Goal: Task Accomplishment & Management: Use online tool/utility

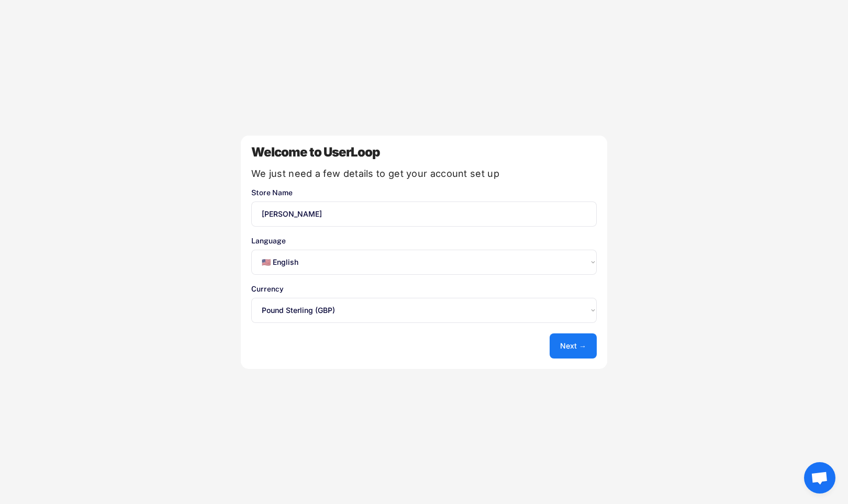
select select ""en""
select select ""1348695171700984260__LOOKUP__1635527639174x591942813311942000""
click at [557, 338] on button "Next →" at bounding box center [573, 345] width 47 height 25
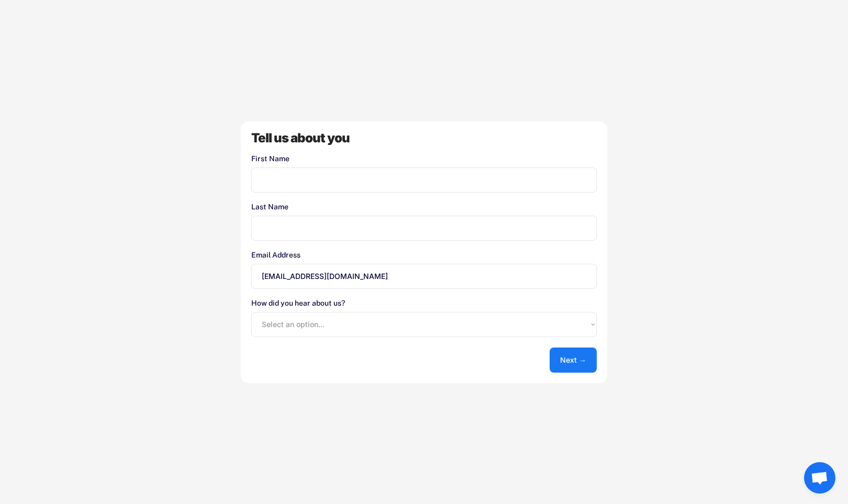
click at [291, 174] on input "input" at bounding box center [423, 180] width 345 height 25
type input "[PERSON_NAME]"
type input "Pitcher"
select select ""shopify_app_store""
click option "Shopify App Store" at bounding box center [0, 0] width 0 height 0
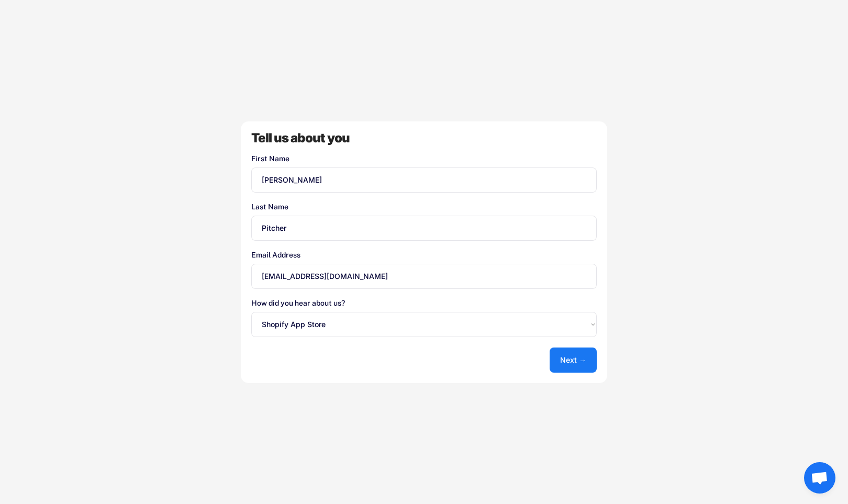
click at [571, 374] on div "Tell us about you First Name Last Name Email Address [EMAIL_ADDRESS][DOMAIN_NAM…" at bounding box center [424, 252] width 366 height 262
click at [571, 367] on button "Next →" at bounding box center [573, 360] width 47 height 25
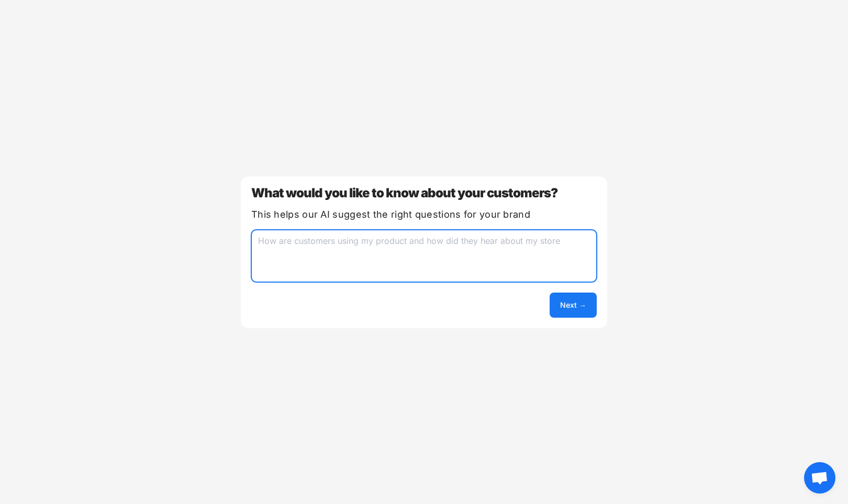
click at [441, 242] on textarea at bounding box center [423, 256] width 345 height 52
type textarea "why people leave without purchasing"
click at [581, 304] on button "Next →" at bounding box center [573, 305] width 47 height 25
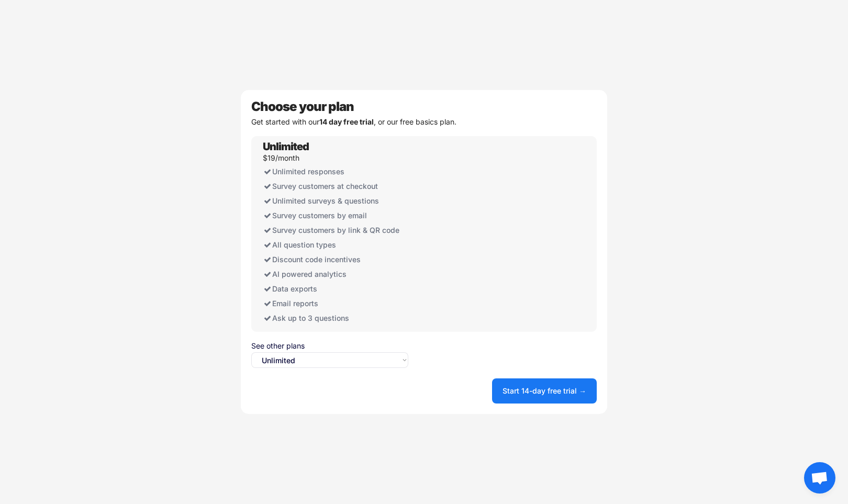
select select ""free0""
click option "Free" at bounding box center [0, 0] width 0 height 0
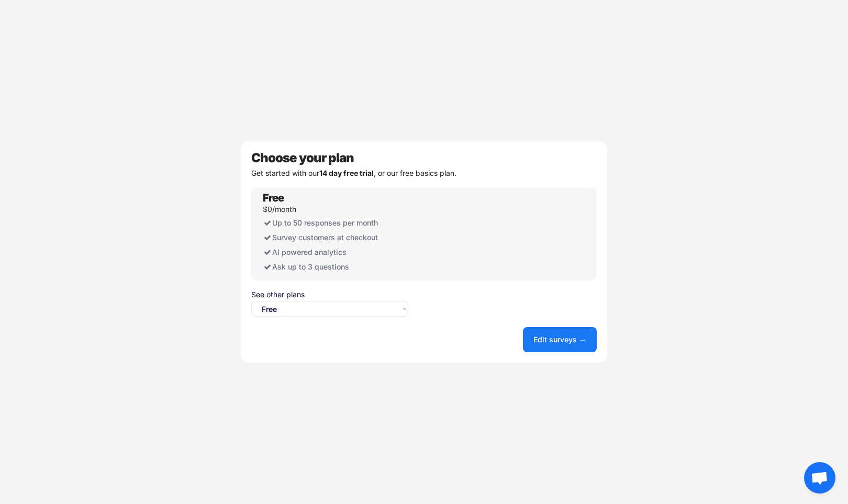
click at [558, 344] on button "Edit surveys →" at bounding box center [560, 339] width 74 height 25
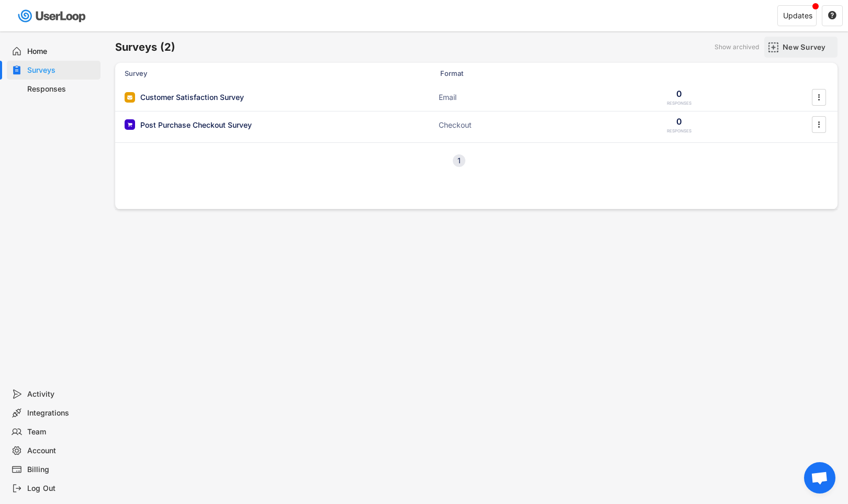
click at [800, 48] on div "New Survey" at bounding box center [809, 46] width 52 height 9
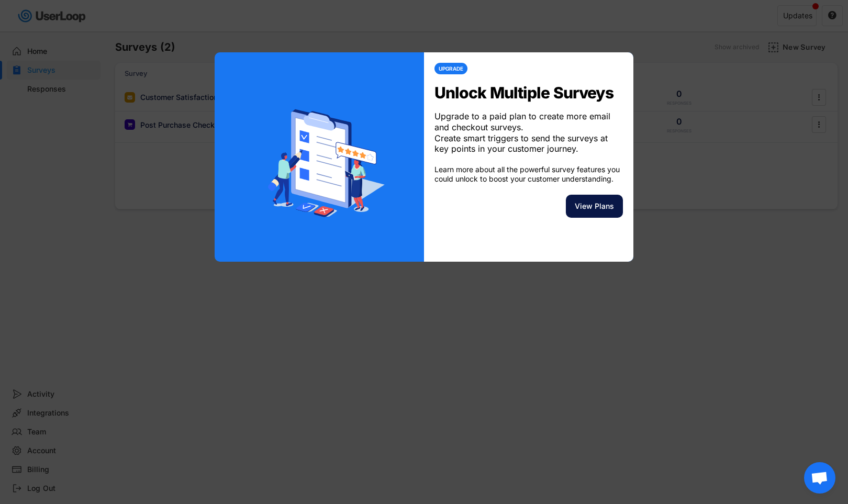
click at [586, 215] on button "View Plans" at bounding box center [594, 206] width 57 height 23
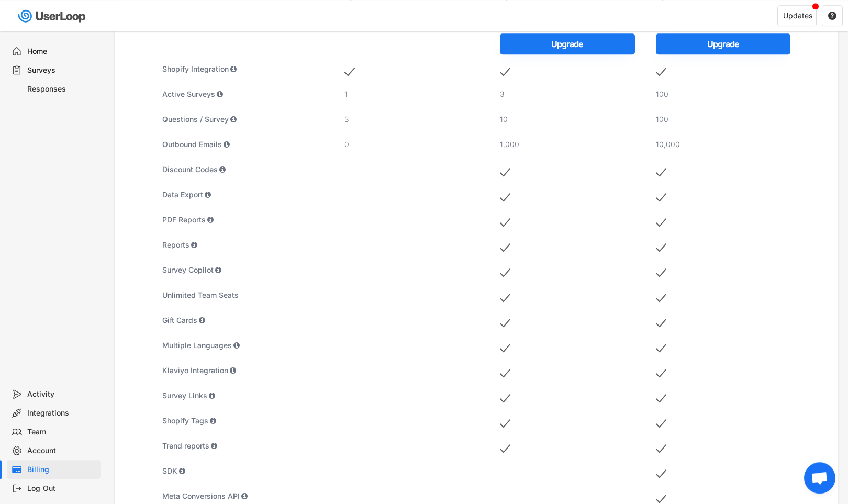
scroll to position [57, 0]
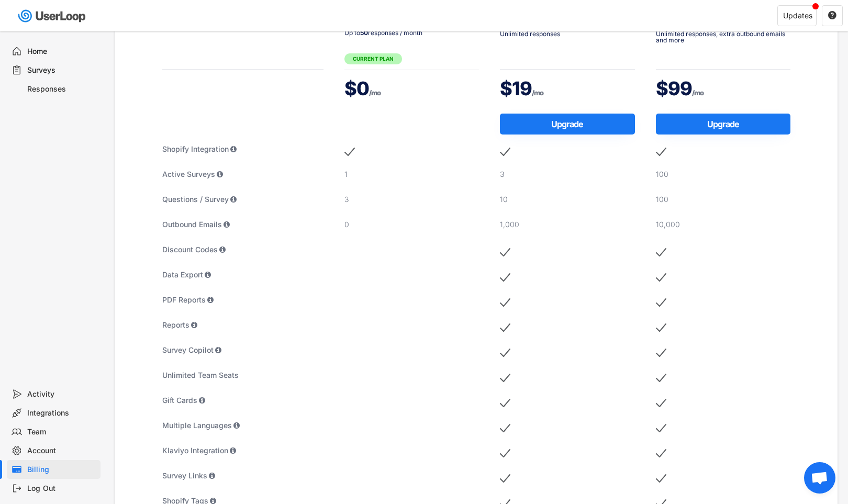
click at [37, 69] on div "Surveys" at bounding box center [61, 70] width 69 height 10
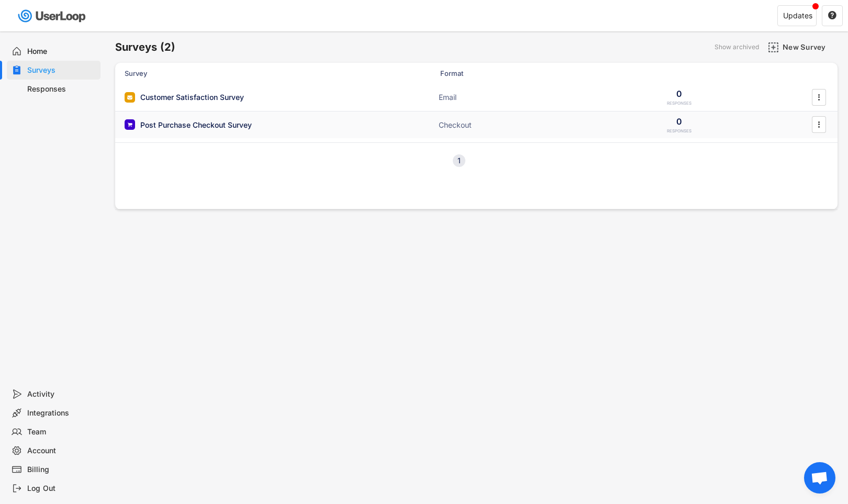
click at [212, 121] on div "Post Purchase Checkout Survey" at bounding box center [195, 125] width 111 height 10
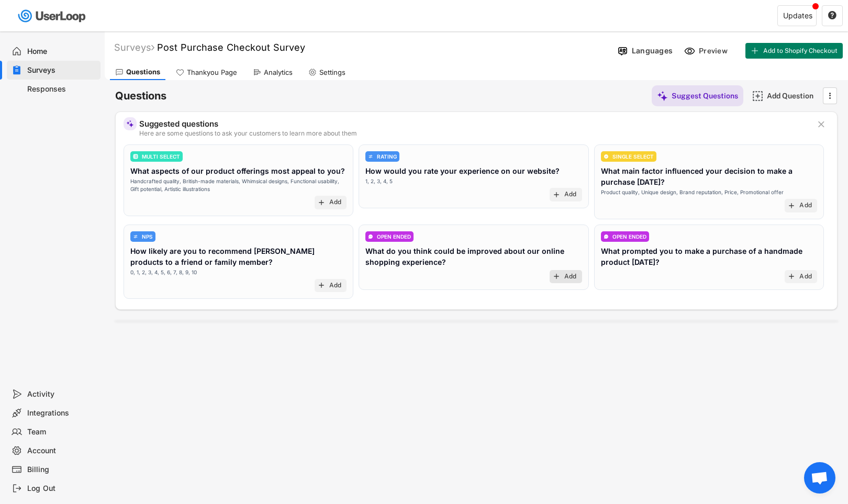
click at [560, 278] on text "add" at bounding box center [556, 276] width 8 height 8
